Goal: Information Seeking & Learning: Check status

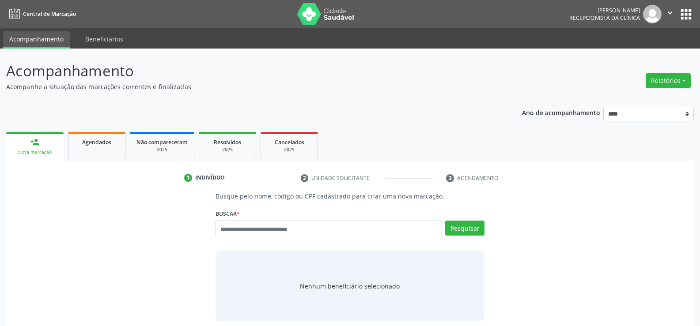
click at [233, 232] on input "text" at bounding box center [329, 230] width 227 height 18
type input "**********"
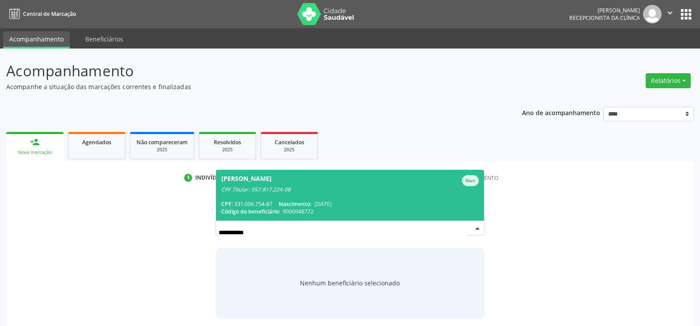
click at [256, 198] on span "[PERSON_NAME] CPF Titular: 057.817.224-08 CPF: 331.006.754-87 Nascimento: [DATE…" at bounding box center [350, 195] width 268 height 51
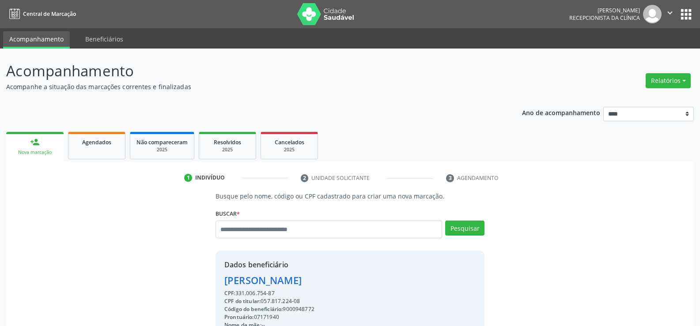
drag, startPoint x: 226, startPoint y: 278, endPoint x: 387, endPoint y: 283, distance: 161.7
copy div "[PERSON_NAME]"
click at [98, 151] on link "Agendados" at bounding box center [96, 145] width 57 height 27
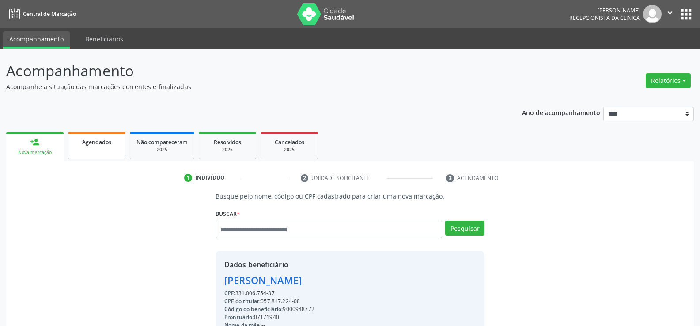
select select "*"
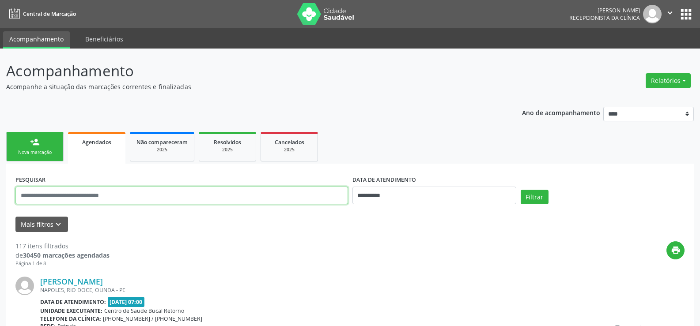
click at [68, 197] on input "text" at bounding box center [181, 196] width 333 height 18
paste input "**********"
type input "**********"
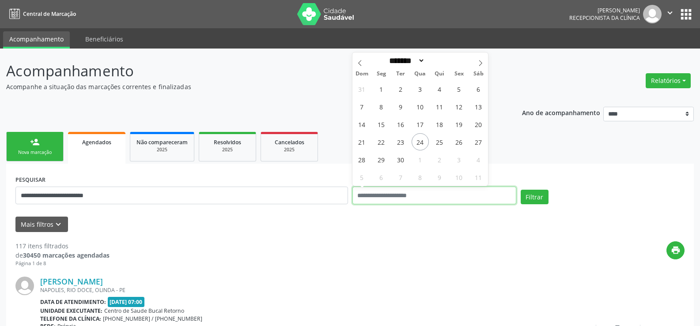
click at [521, 190] on button "Filtrar" at bounding box center [535, 197] width 28 height 15
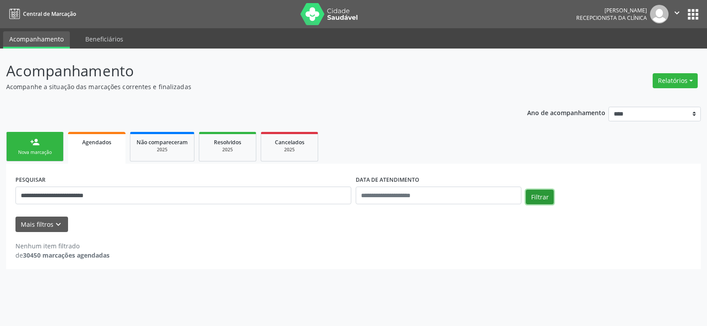
click at [530, 198] on button "Filtrar" at bounding box center [540, 197] width 28 height 15
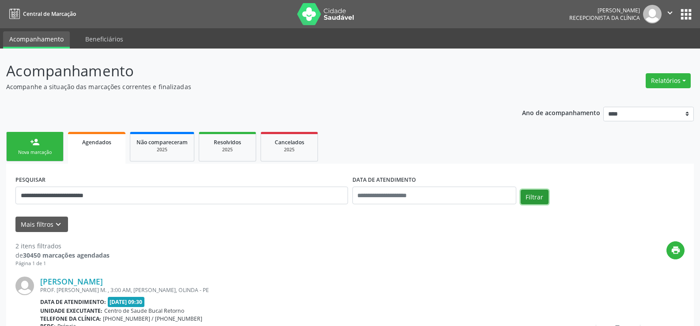
click at [530, 198] on button "Filtrar" at bounding box center [535, 197] width 28 height 15
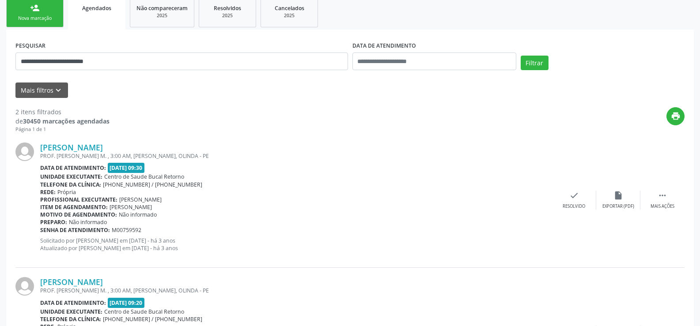
scroll to position [5, 0]
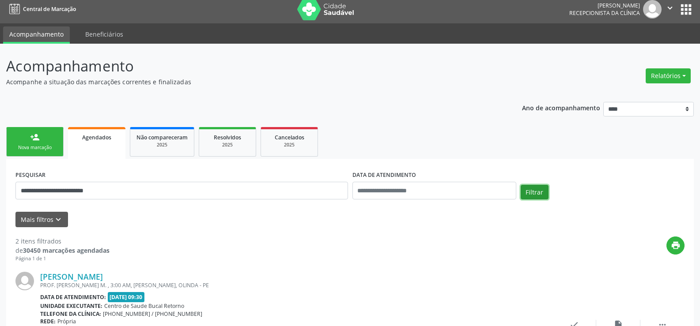
click at [548, 195] on button "Filtrar" at bounding box center [535, 192] width 28 height 15
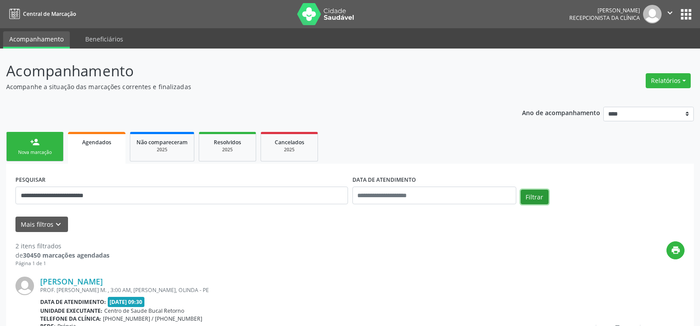
click at [548, 195] on button "Filtrar" at bounding box center [535, 197] width 28 height 15
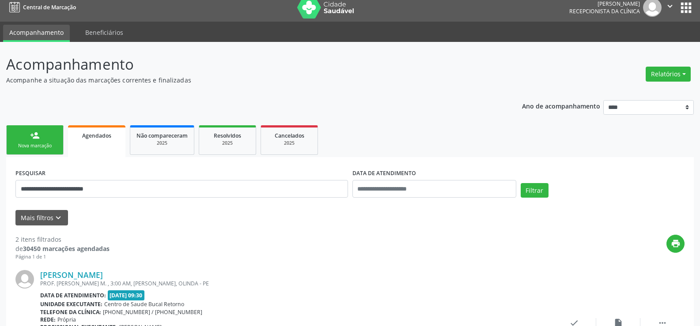
scroll to position [5, 0]
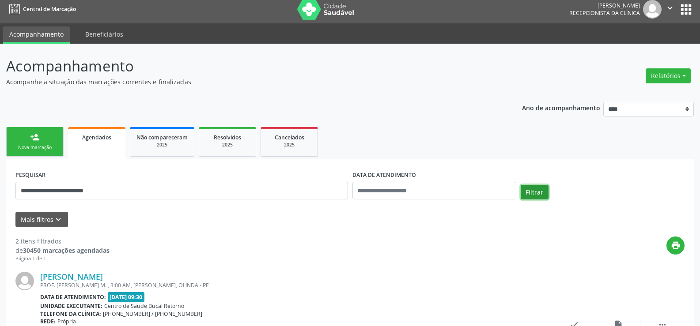
click at [542, 197] on button "Filtrar" at bounding box center [535, 192] width 28 height 15
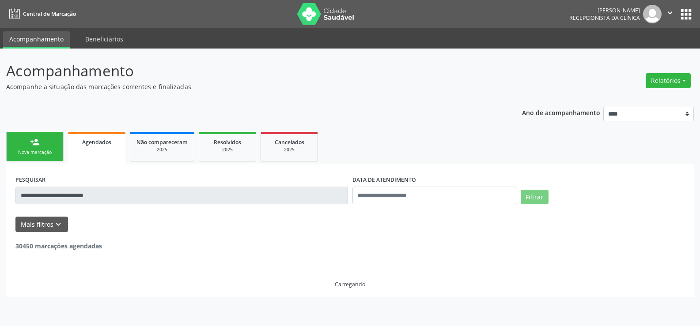
scroll to position [0, 0]
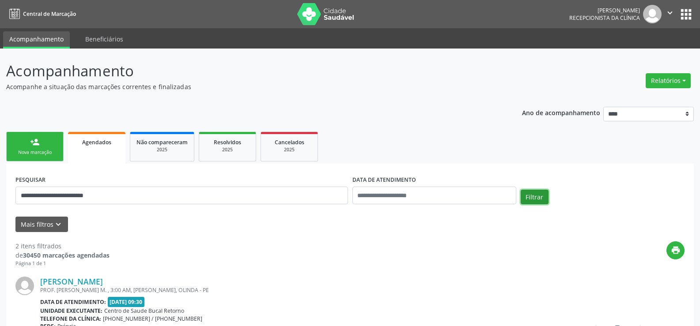
click at [542, 197] on button "Filtrar" at bounding box center [535, 197] width 28 height 15
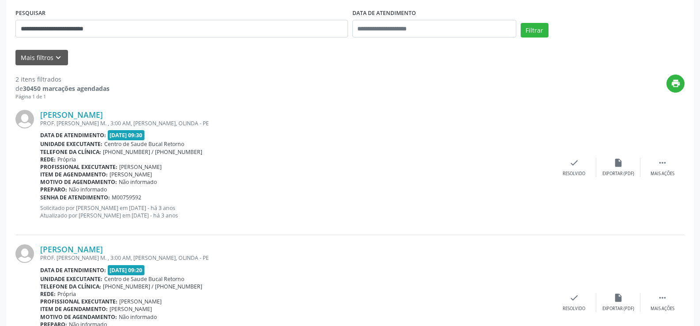
scroll to position [226, 0]
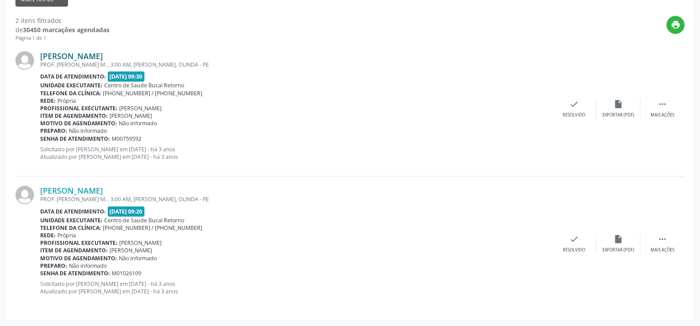
click at [103, 54] on link "[PERSON_NAME]" at bounding box center [71, 56] width 63 height 10
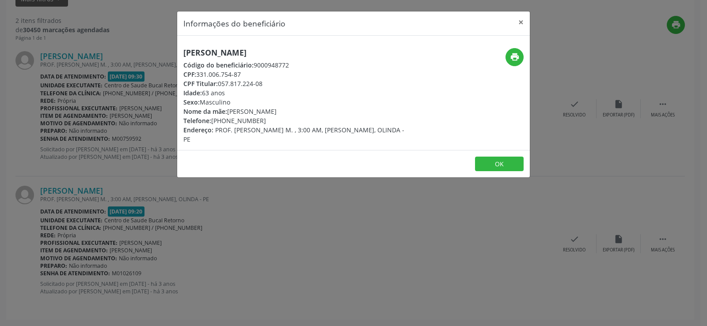
drag, startPoint x: 225, startPoint y: 120, endPoint x: 266, endPoint y: 120, distance: 41.1
click at [266, 120] on div "Telefone: [PHONE_NUMBER]" at bounding box center [294, 120] width 223 height 9
click at [292, 190] on div "Informações do beneficiário × [PERSON_NAME] Código do beneficiário: 9000948772 …" at bounding box center [353, 163] width 707 height 326
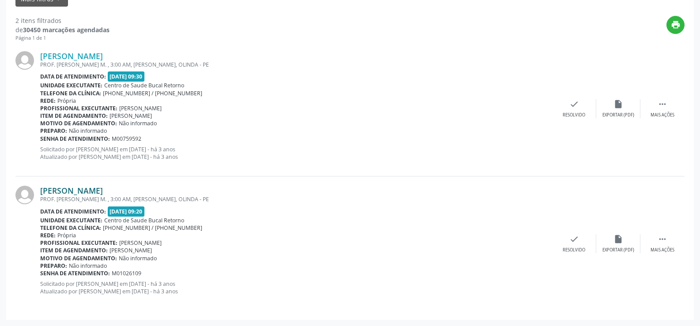
click at [91, 190] on link "[PERSON_NAME]" at bounding box center [71, 191] width 63 height 10
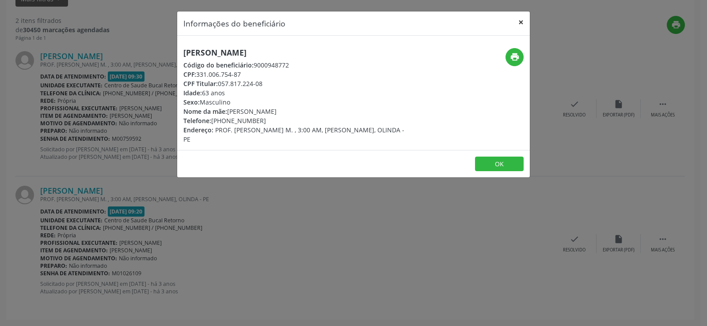
click at [520, 23] on button "×" at bounding box center [521, 22] width 18 height 22
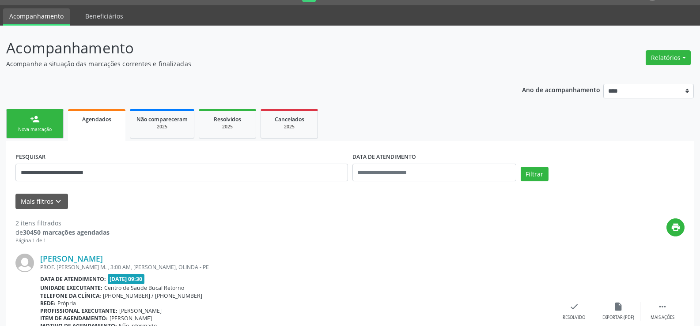
scroll to position [5, 0]
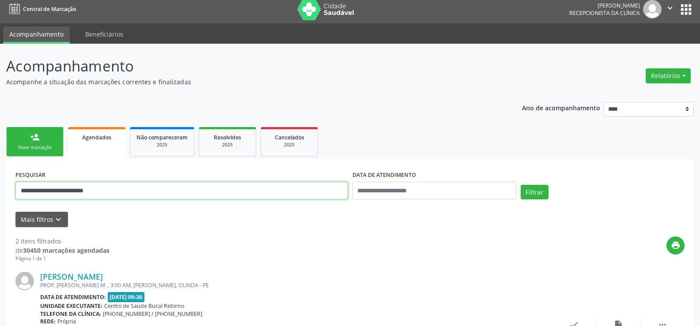
click at [213, 191] on input "**********" at bounding box center [181, 191] width 333 height 18
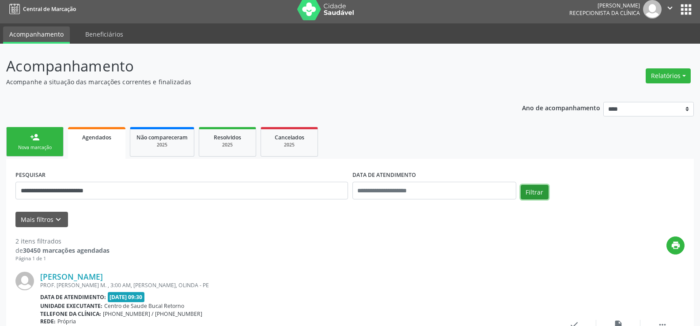
click at [537, 192] on button "Filtrar" at bounding box center [535, 192] width 28 height 15
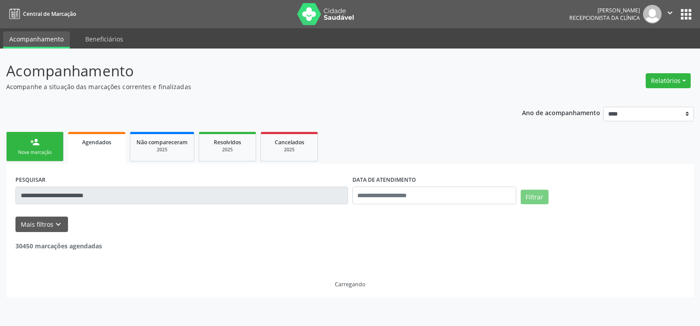
scroll to position [0, 0]
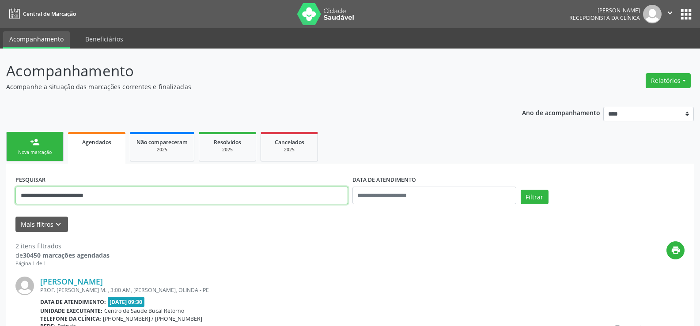
click at [257, 196] on input "**********" at bounding box center [181, 196] width 333 height 18
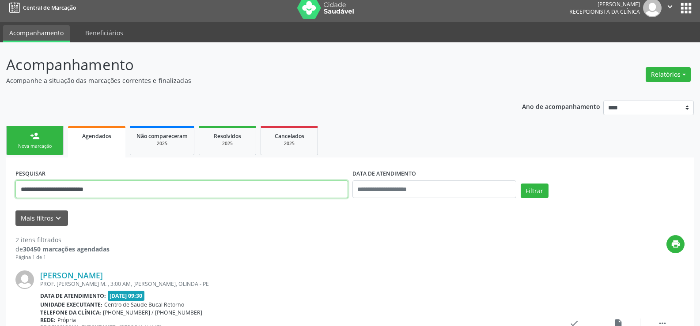
scroll to position [5, 0]
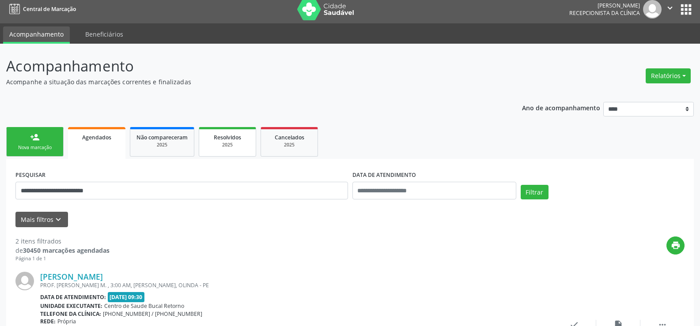
click at [236, 145] on div "2025" at bounding box center [227, 145] width 44 height 7
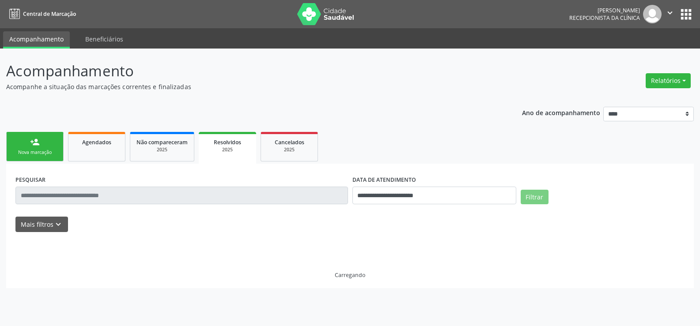
scroll to position [0, 0]
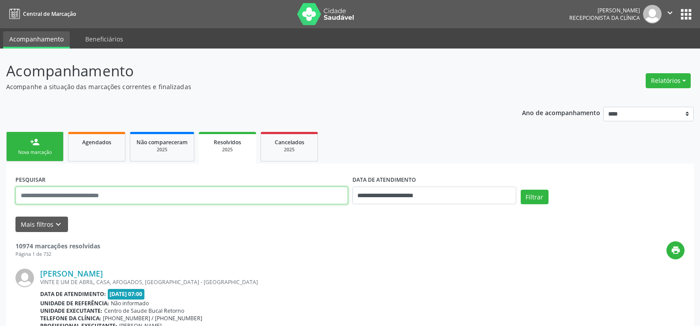
click at [99, 198] on input "text" at bounding box center [181, 196] width 333 height 18
paste input "**********"
type input "**********"
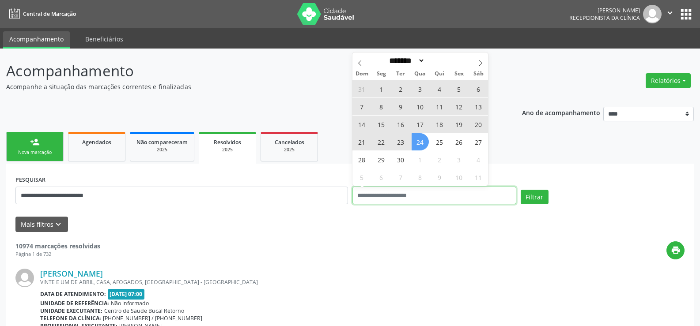
click at [521, 190] on button "Filtrar" at bounding box center [535, 197] width 28 height 15
select select "*"
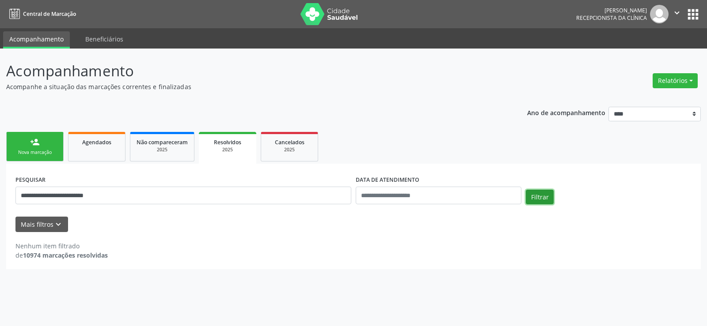
click at [542, 196] on button "Filtrar" at bounding box center [540, 197] width 28 height 15
click at [547, 192] on button "Filtrar" at bounding box center [540, 197] width 28 height 15
click at [297, 148] on div "2025" at bounding box center [289, 150] width 44 height 7
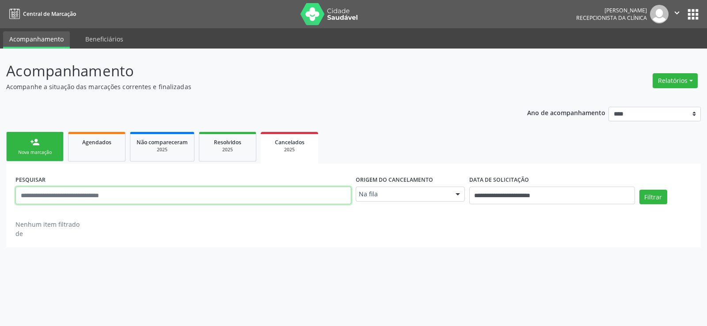
click at [135, 198] on input "text" at bounding box center [183, 196] width 336 height 18
paste input "**********"
type input "**********"
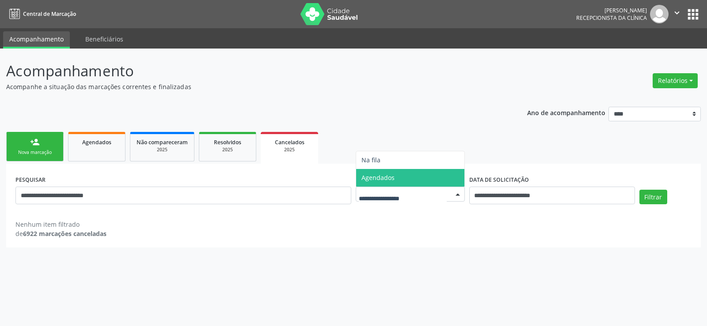
click at [417, 181] on span "Agendados" at bounding box center [410, 178] width 108 height 18
select select "*"
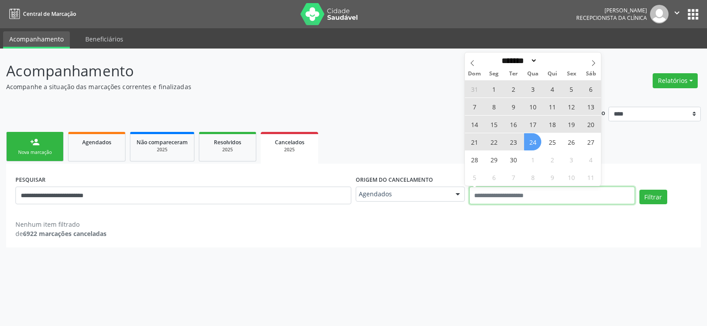
select select "*"
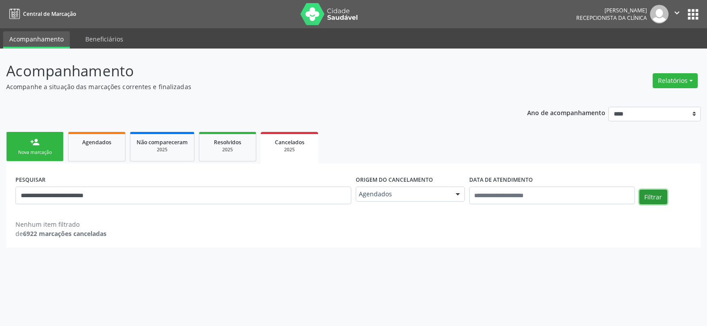
click at [661, 193] on button "Filtrar" at bounding box center [653, 197] width 28 height 15
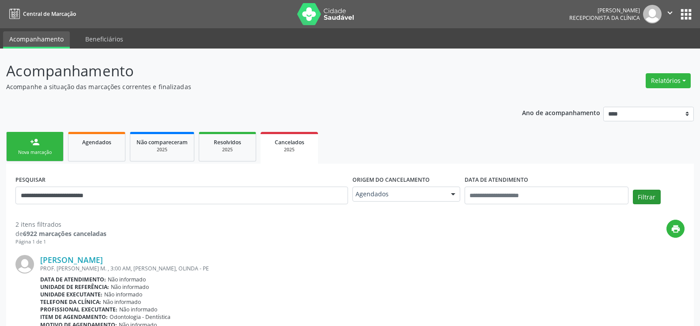
click at [661, 193] on div "Filtrar" at bounding box center [659, 200] width 56 height 21
click at [650, 198] on button "Filtrar" at bounding box center [647, 197] width 28 height 15
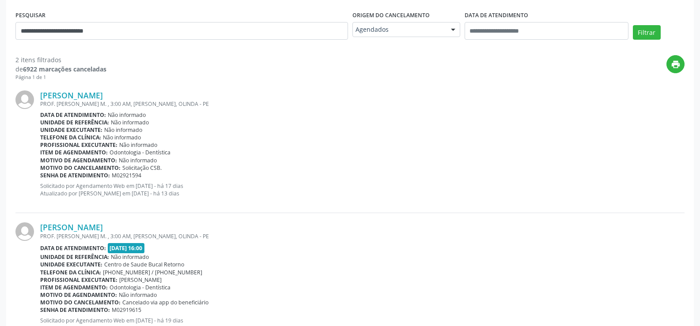
scroll to position [202, 0]
